Goal: Navigation & Orientation: Find specific page/section

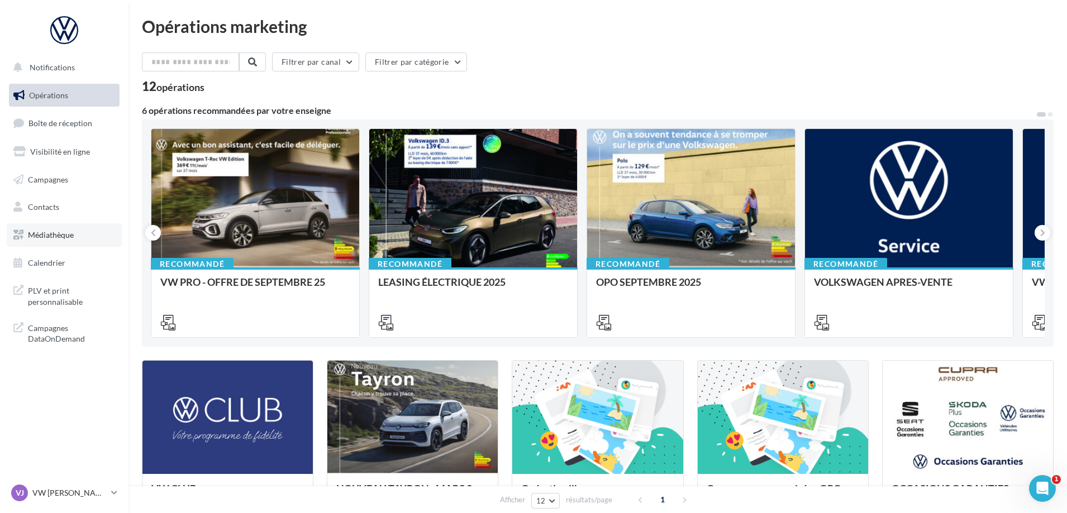
click at [34, 236] on span "Médiathèque" at bounding box center [51, 234] width 46 height 9
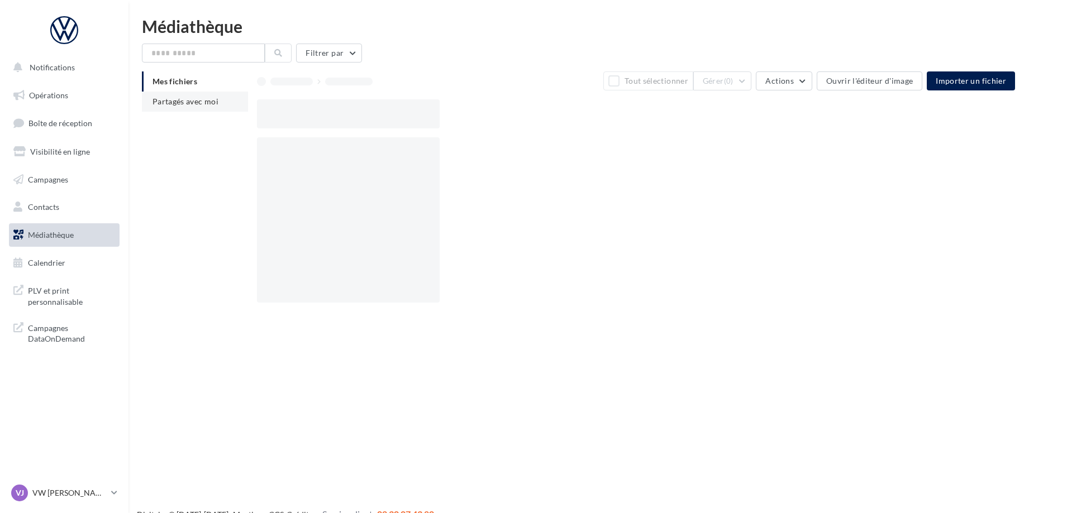
click at [202, 103] on span "Partagés avec moi" at bounding box center [185, 101] width 66 height 9
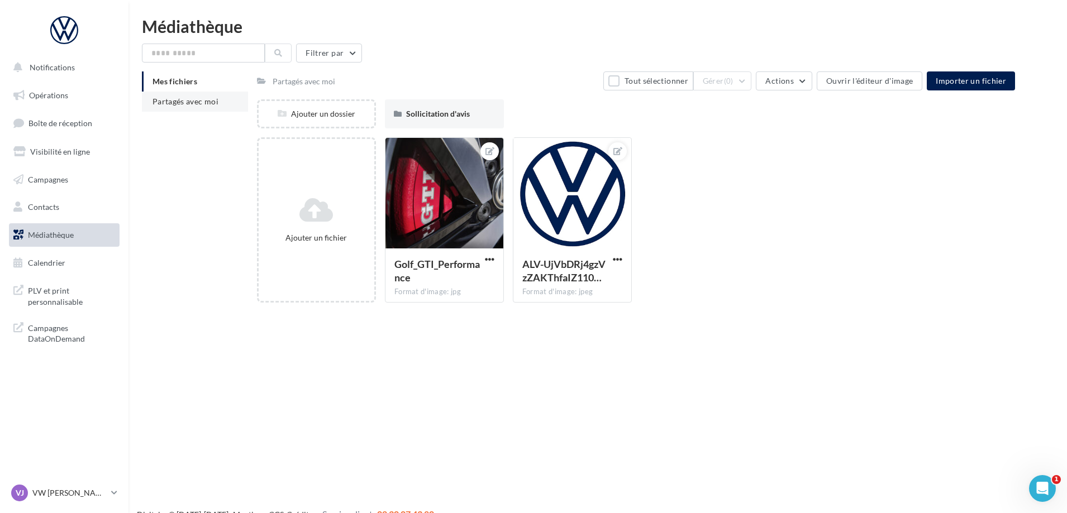
click at [202, 101] on span "Partagés avec moi" at bounding box center [185, 101] width 66 height 9
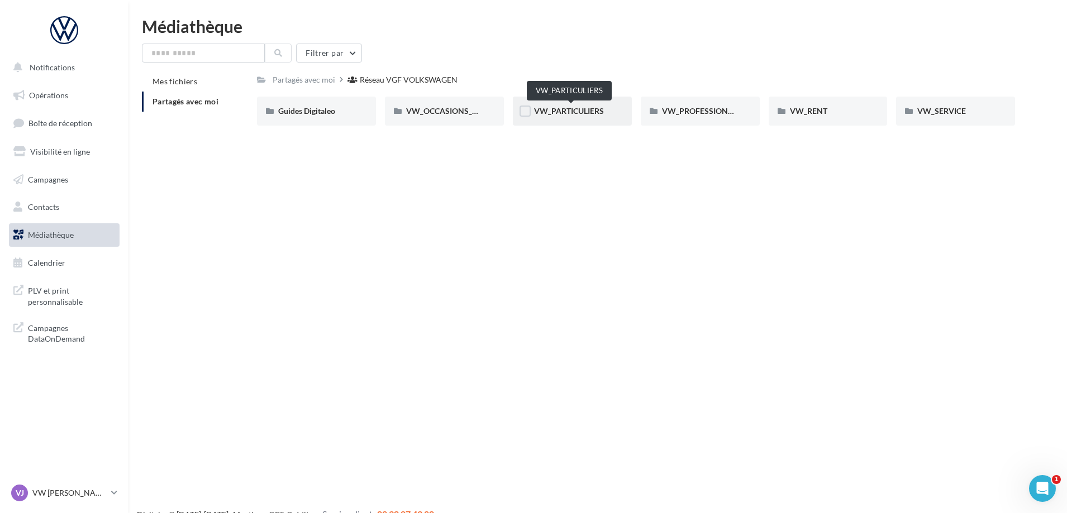
click at [560, 109] on span "VW_PARTICULIERS" at bounding box center [569, 110] width 70 height 9
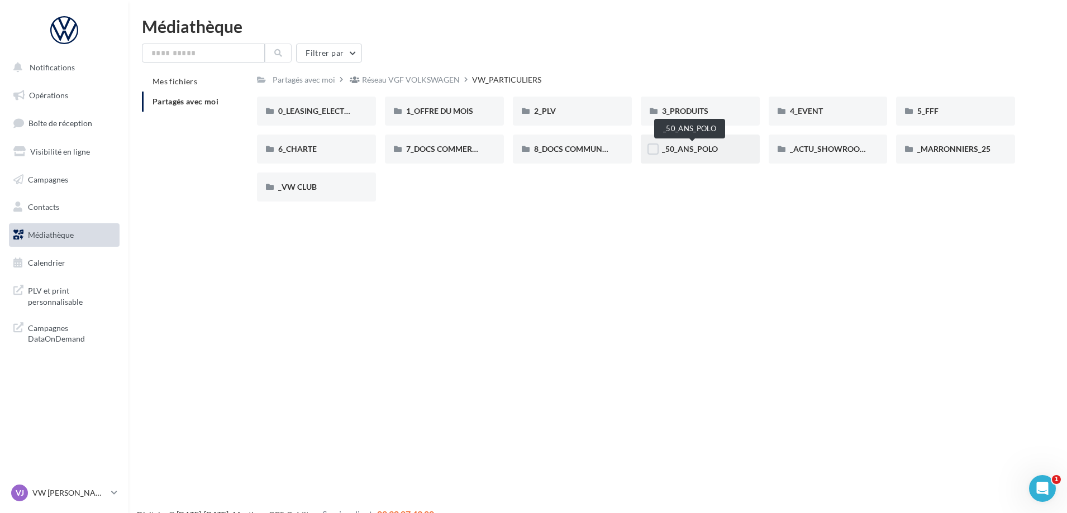
click at [696, 146] on span "_50_ANS_POLO" at bounding box center [690, 148] width 56 height 9
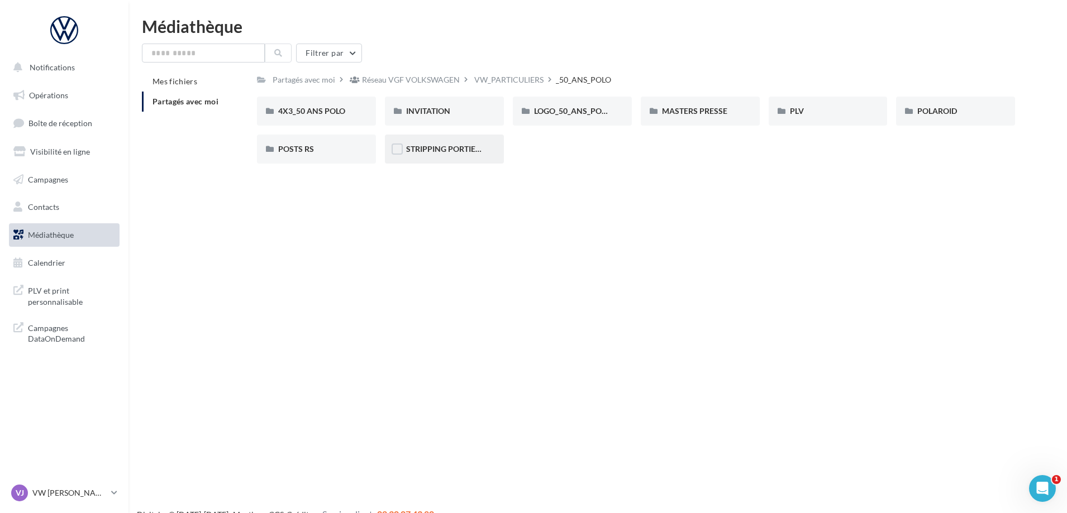
click at [452, 138] on div "STRIPPING PORTIERE" at bounding box center [444, 149] width 119 height 29
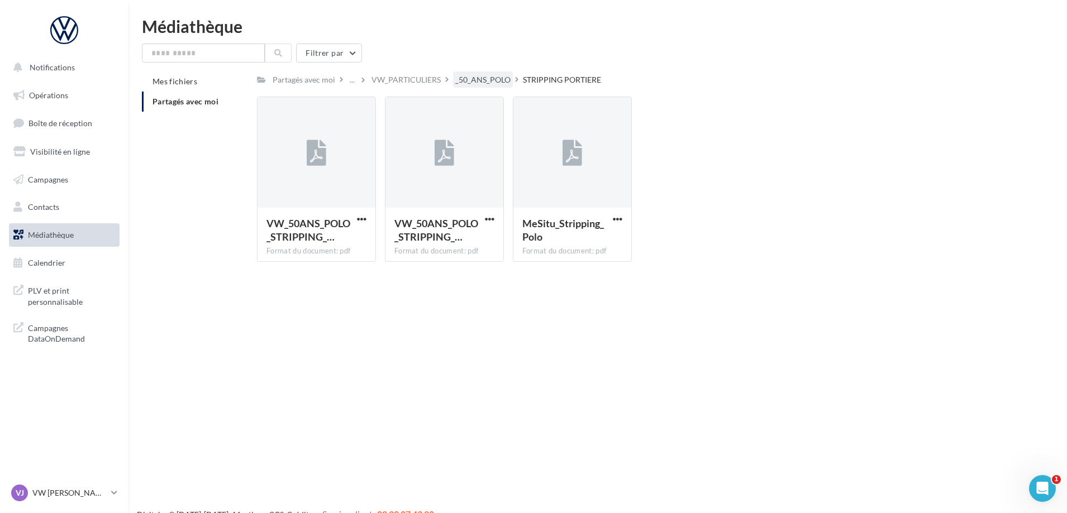
click at [464, 84] on div "_50_ANS_POLO" at bounding box center [482, 79] width 55 height 11
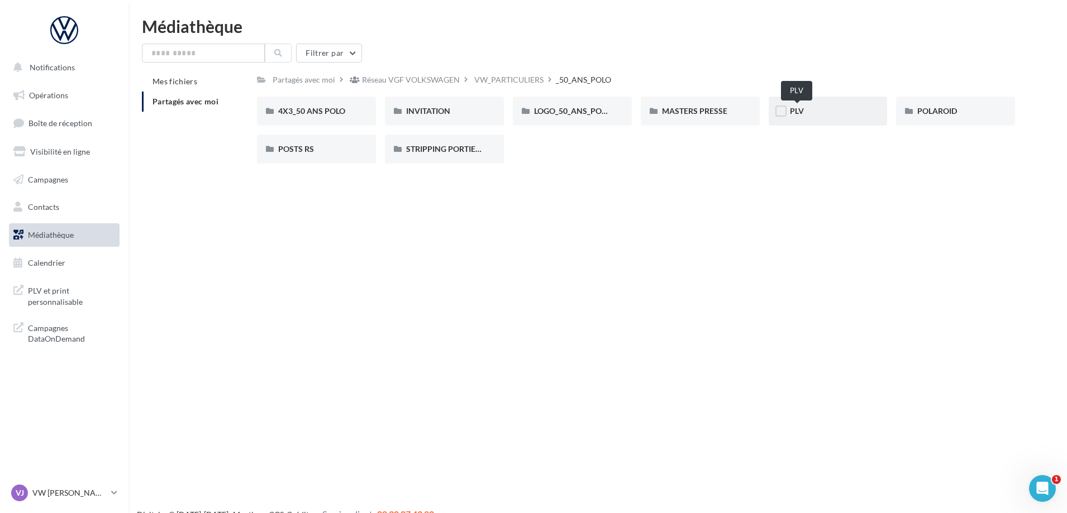
click at [796, 115] on span "PLV" at bounding box center [797, 110] width 14 height 9
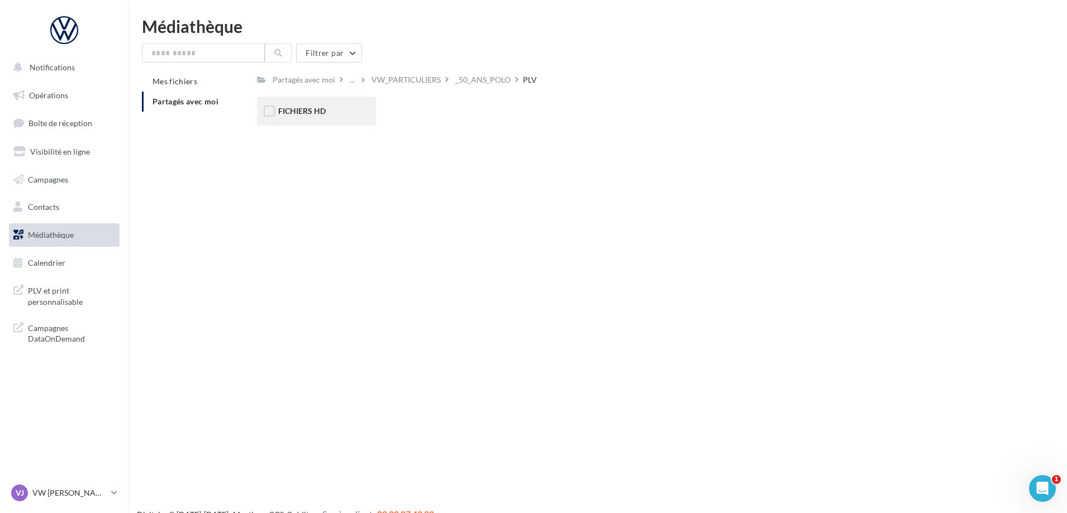
click at [305, 118] on div "FICHIERS HD" at bounding box center [316, 111] width 119 height 29
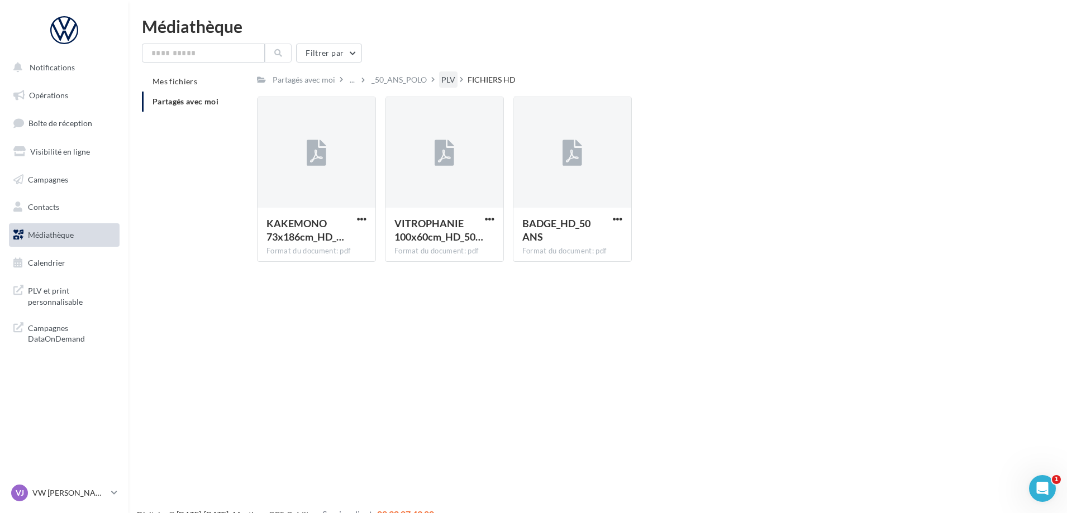
click at [450, 77] on div "PLV" at bounding box center [448, 79] width 14 height 11
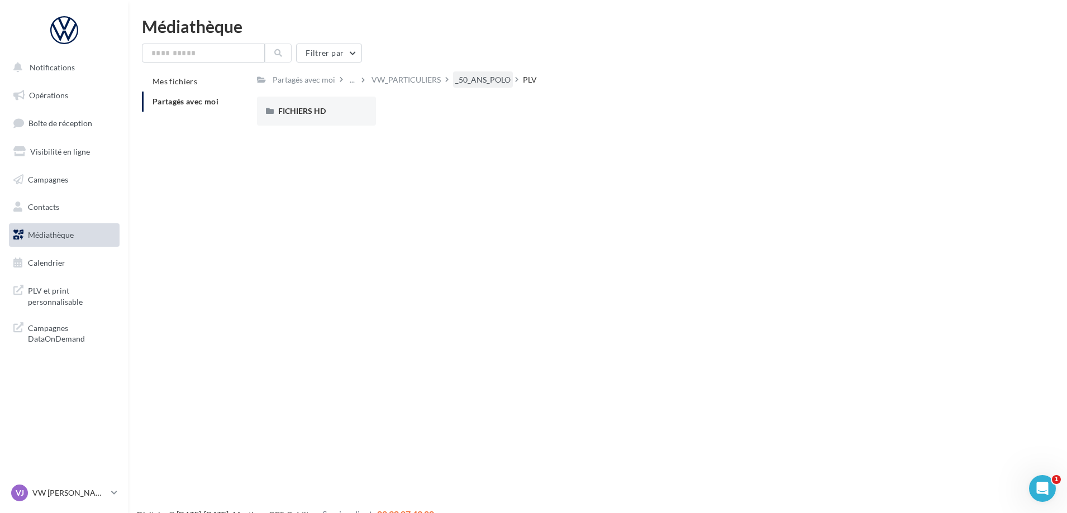
click at [498, 82] on div "_50_ANS_POLO" at bounding box center [482, 79] width 55 height 11
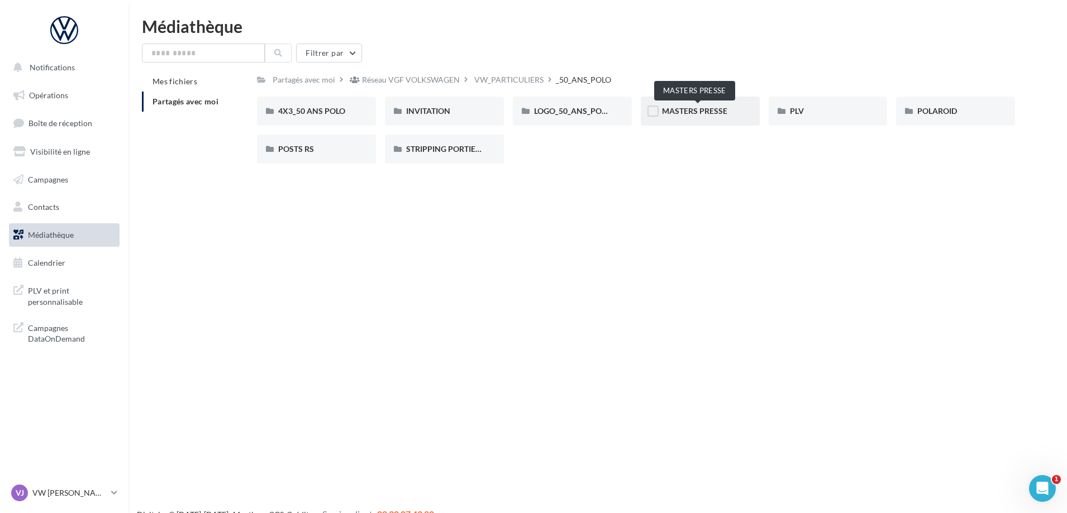
click at [702, 111] on span "MASTERS PRESSE" at bounding box center [694, 110] width 65 height 9
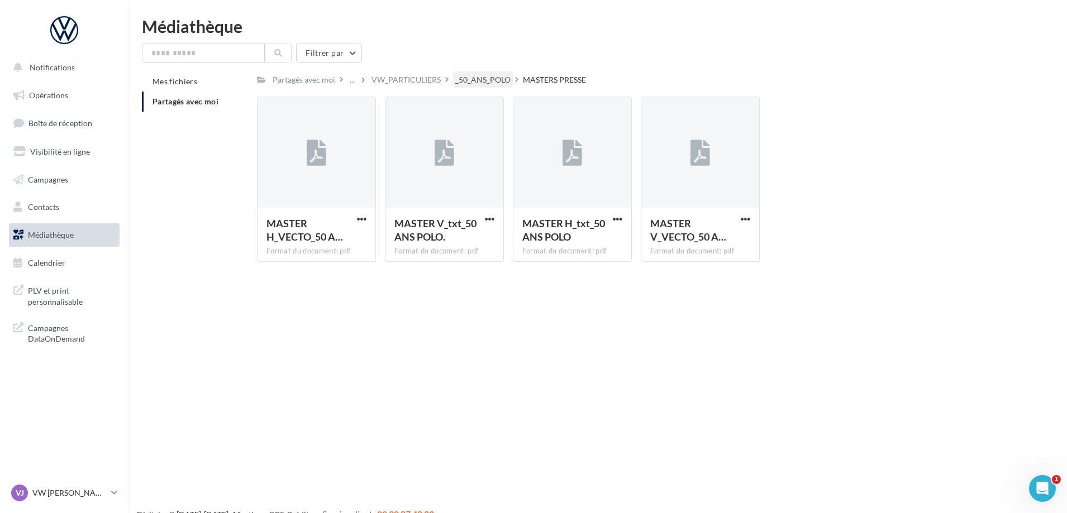
click at [479, 82] on div "_50_ANS_POLO" at bounding box center [482, 79] width 55 height 11
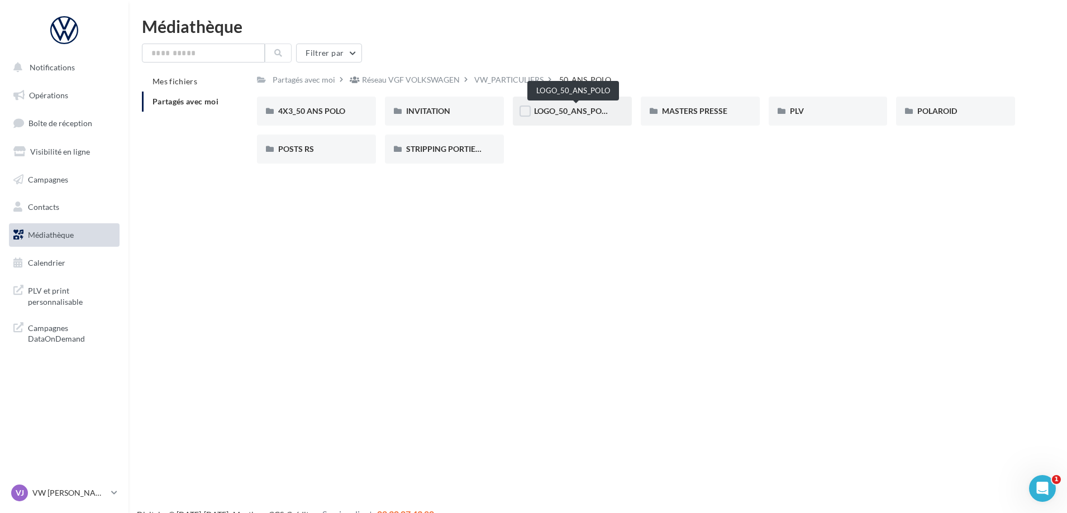
click at [574, 111] on span "LOGO_50_ANS_POLO" at bounding box center [572, 110] width 77 height 9
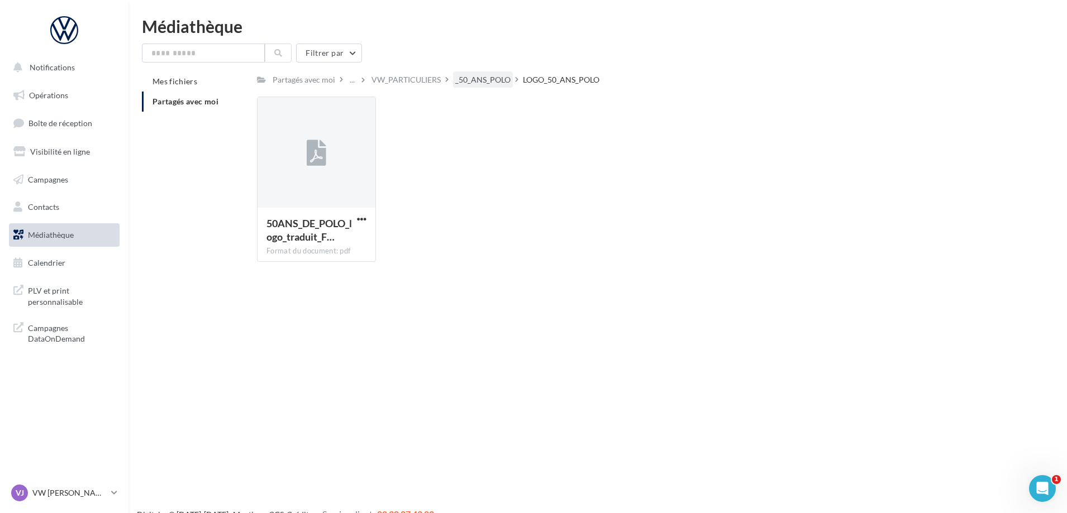
click at [507, 82] on div "_50_ANS_POLO" at bounding box center [482, 79] width 55 height 11
